Goal: Task Accomplishment & Management: Complete application form

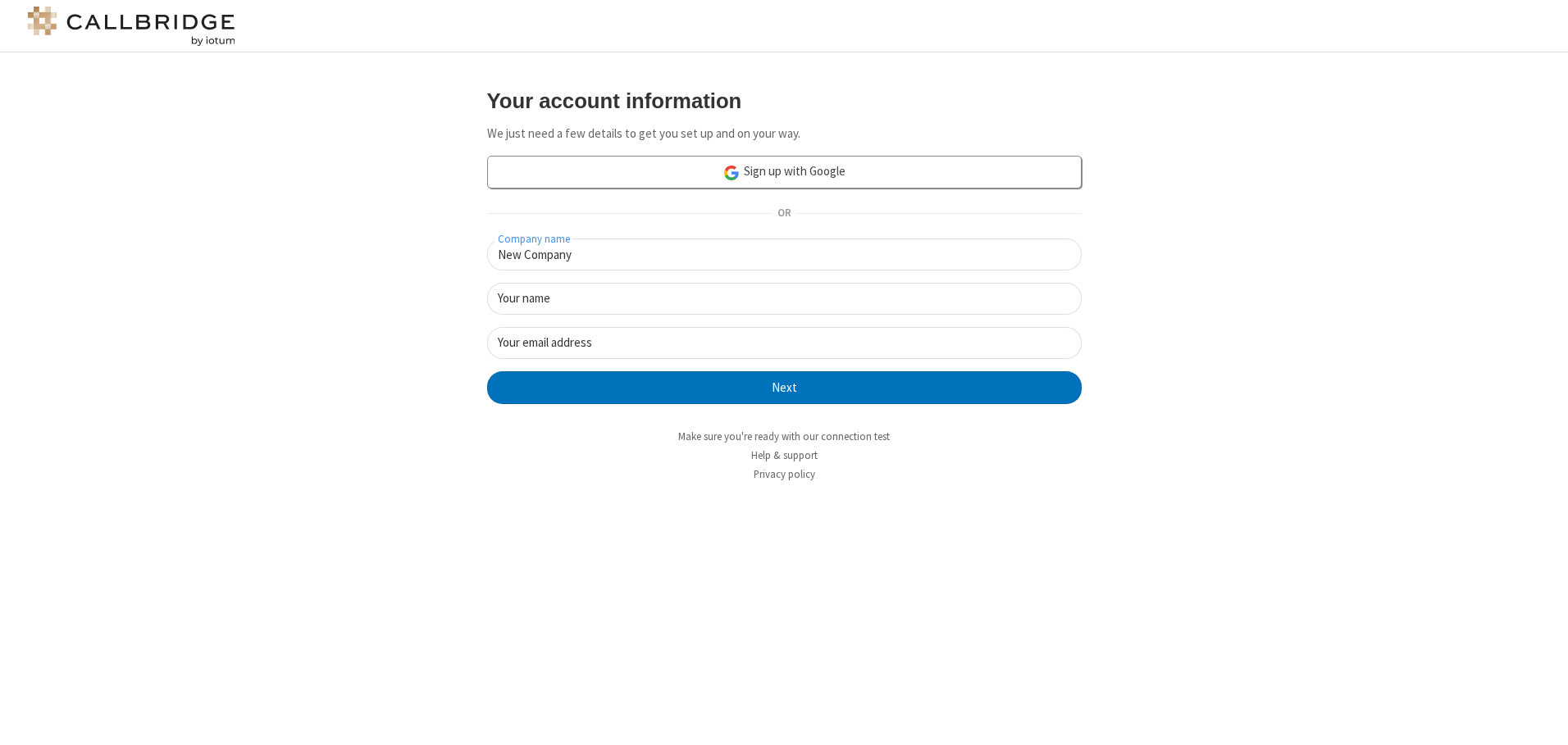
type input "New Company"
type input "New User"
type input "[EMAIL_ADDRESS][DOMAIN_NAME]"
click button "Next" at bounding box center [784, 387] width 595 height 32
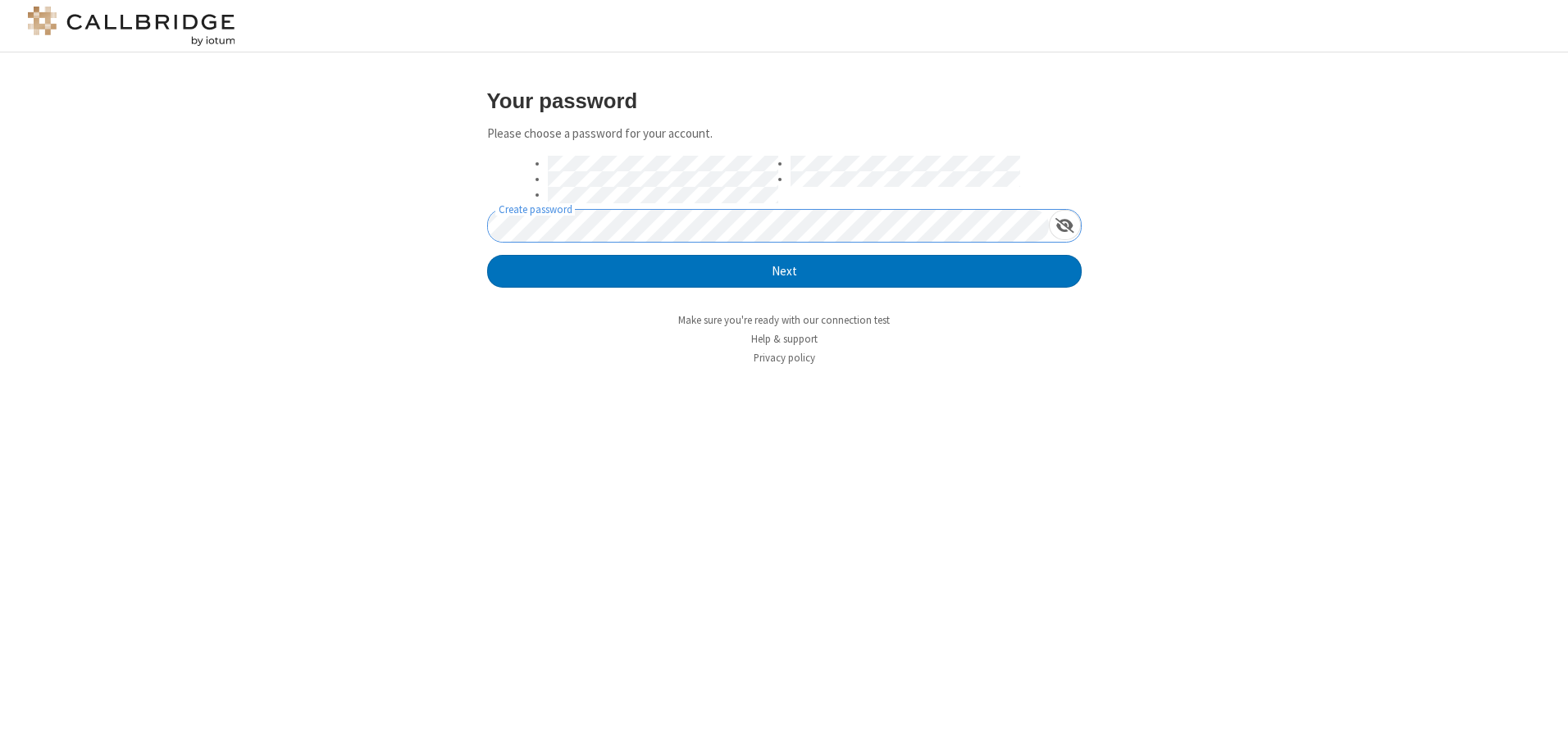
click at [487, 255] on button "Next" at bounding box center [784, 271] width 595 height 32
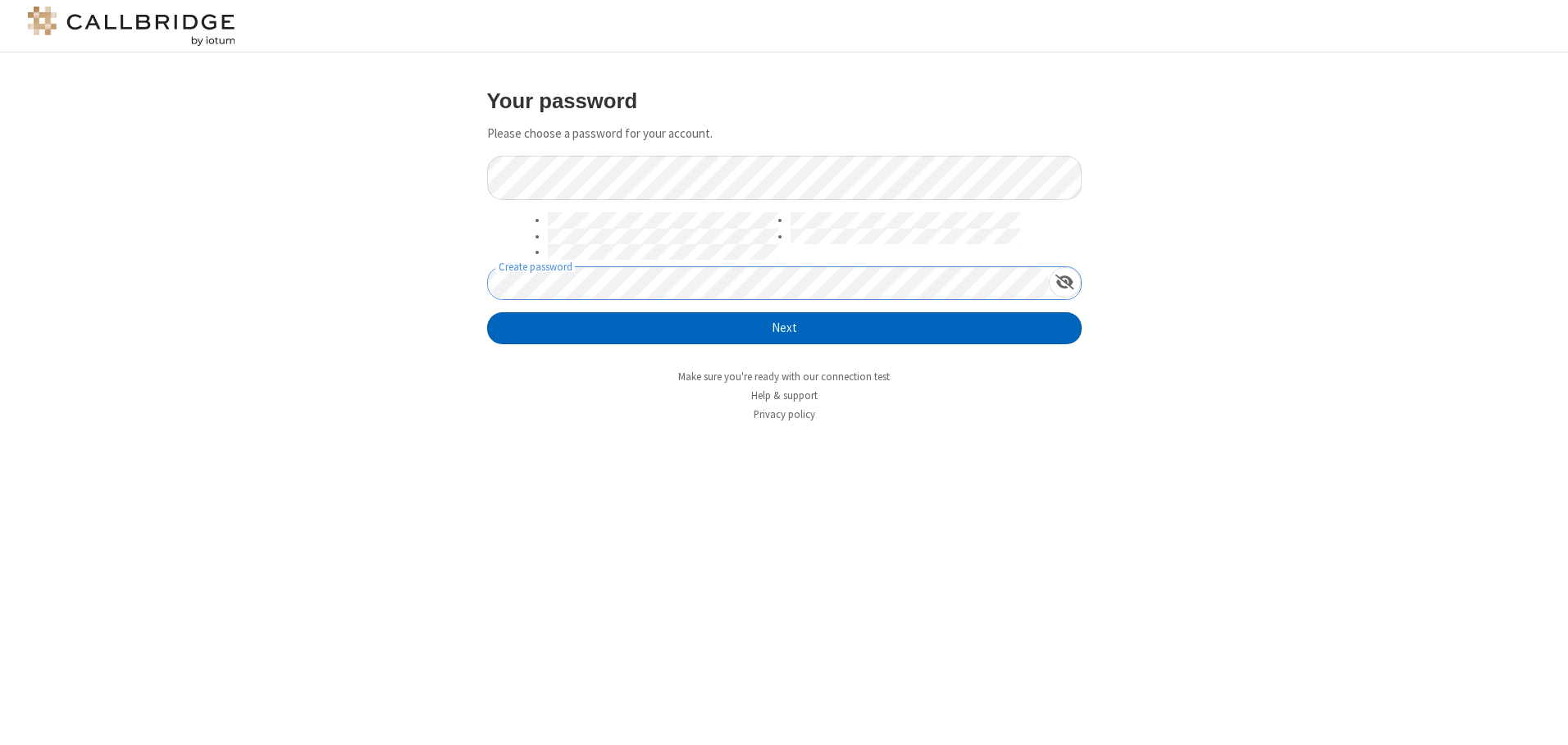
click at [784, 328] on button "Next" at bounding box center [784, 329] width 595 height 32
